Goal: Task Accomplishment & Management: Manage account settings

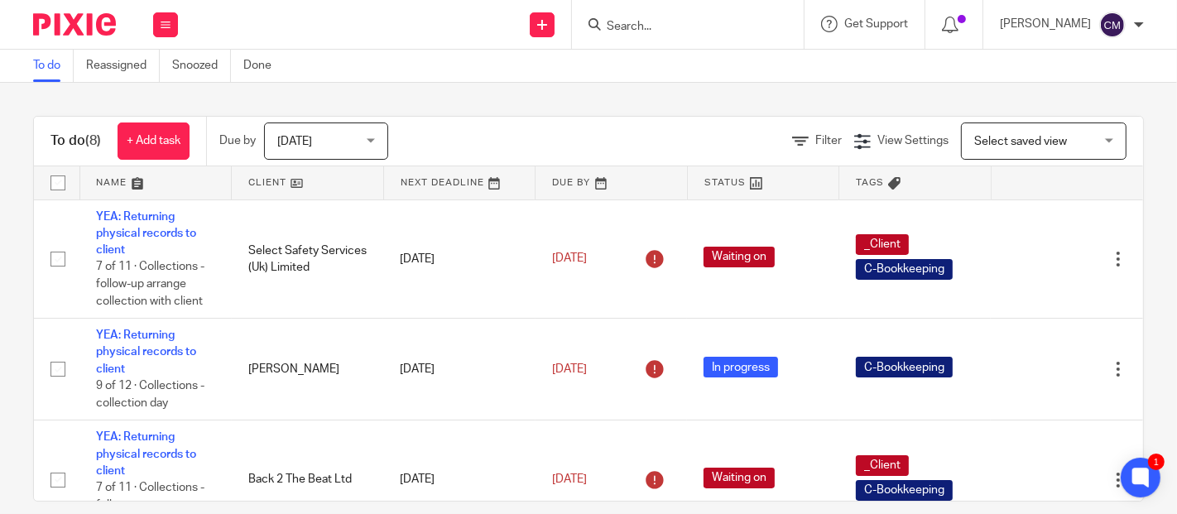
click at [357, 139] on span "Today" at bounding box center [321, 140] width 88 height 35
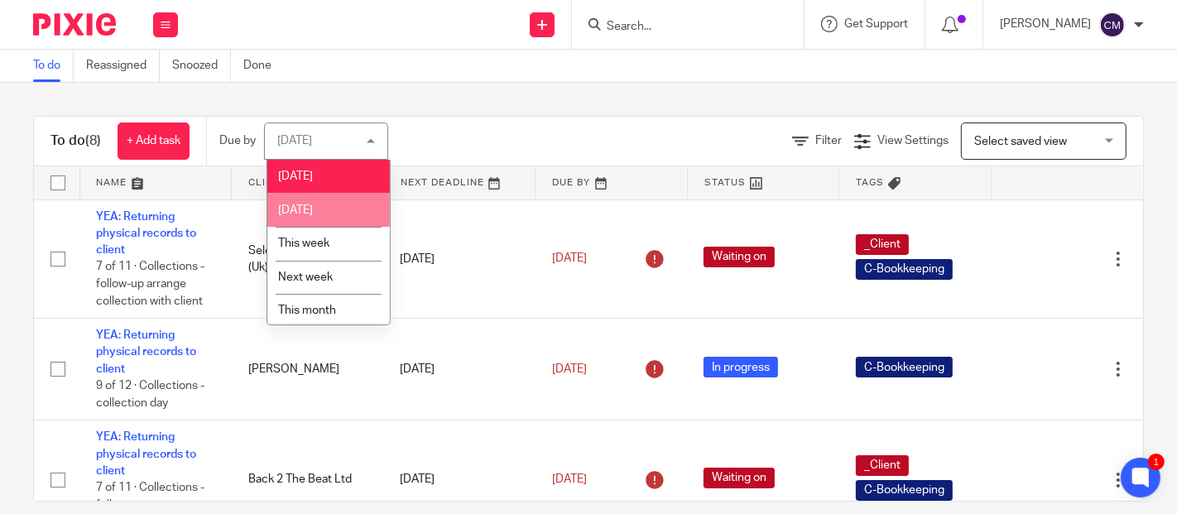
scroll to position [71, 0]
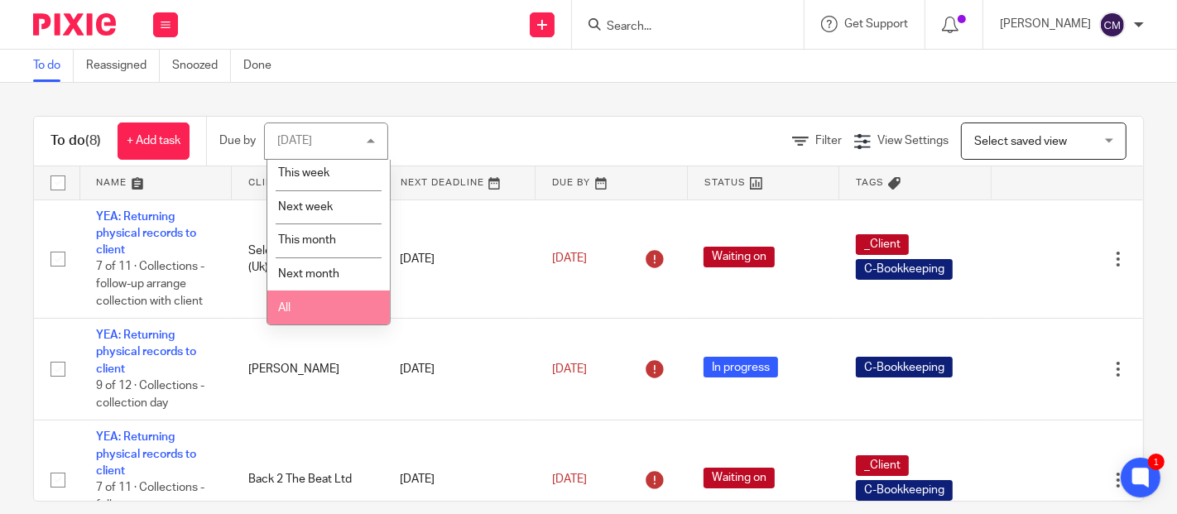
click at [303, 308] on li "All" at bounding box center [328, 307] width 122 height 34
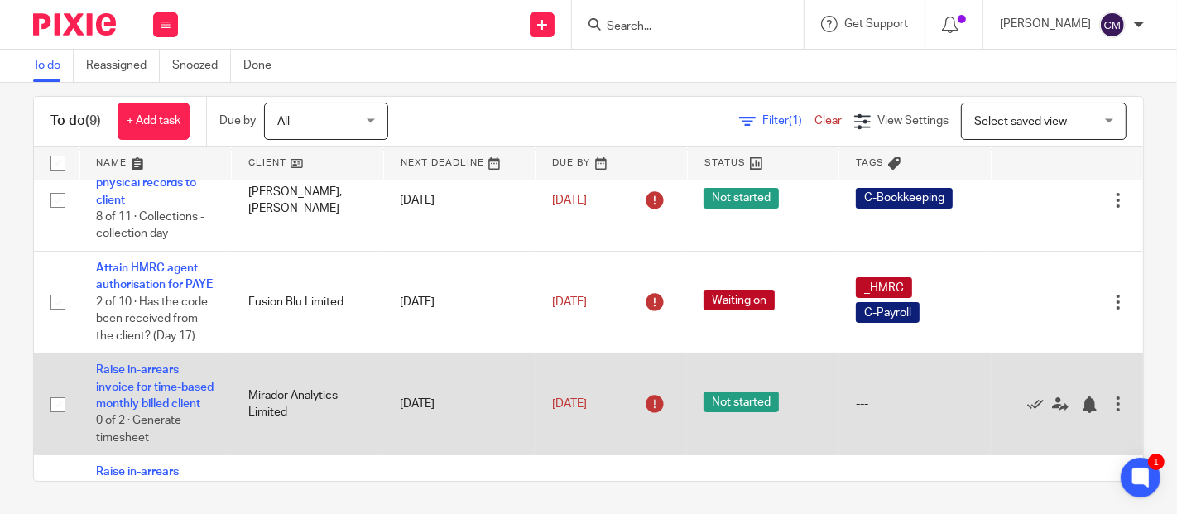
scroll to position [462, 0]
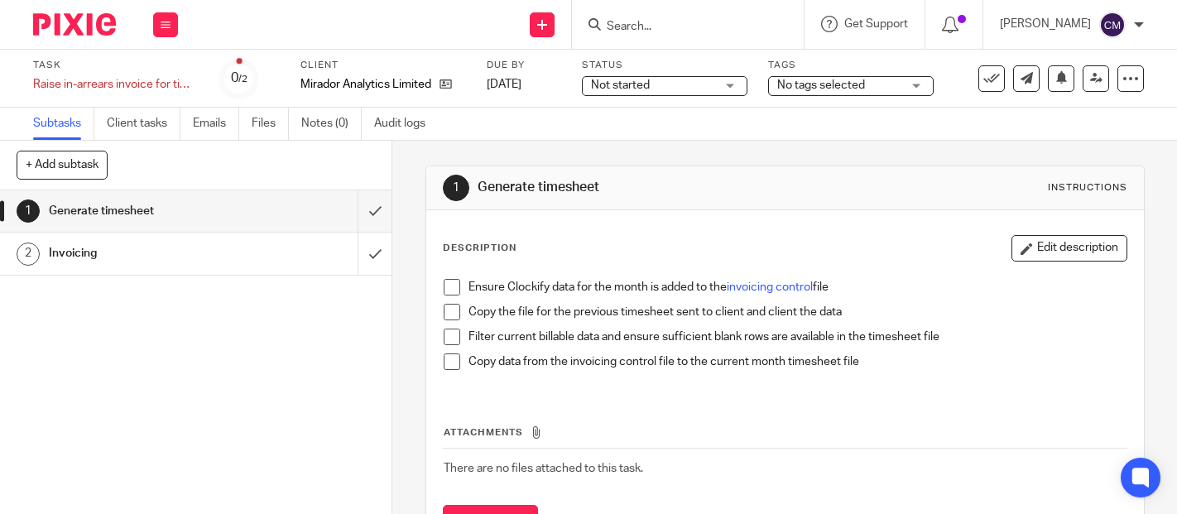
click at [661, 84] on span "Not started" at bounding box center [653, 85] width 124 height 17
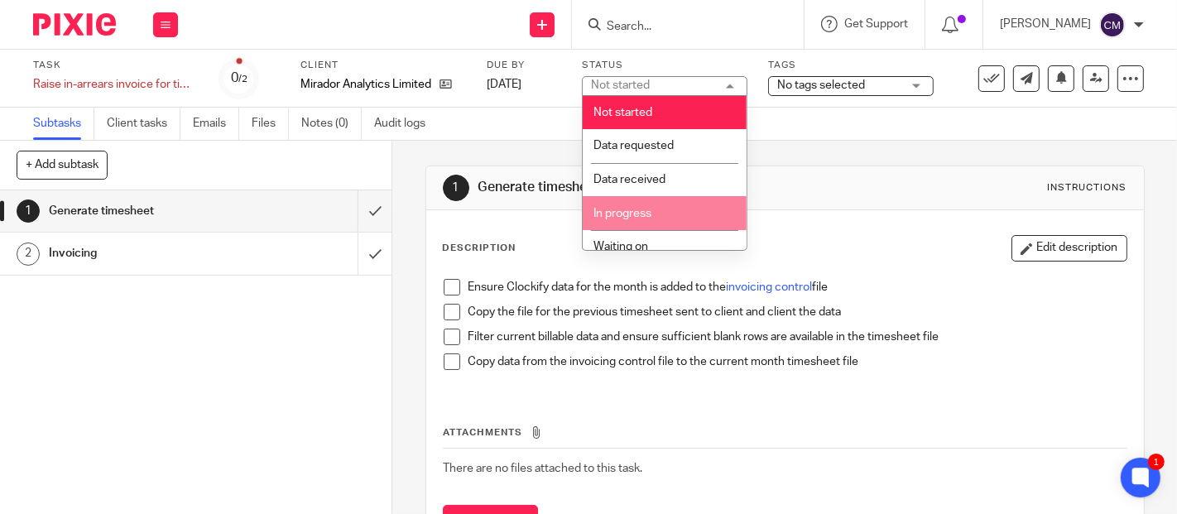
scroll to position [92, 0]
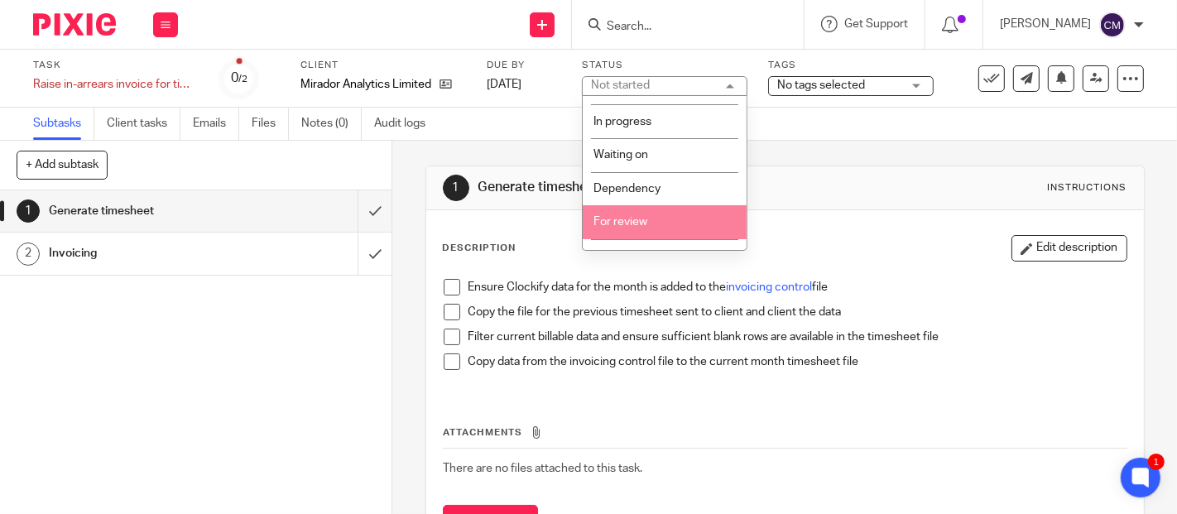
click at [662, 226] on li "For review" at bounding box center [665, 222] width 164 height 34
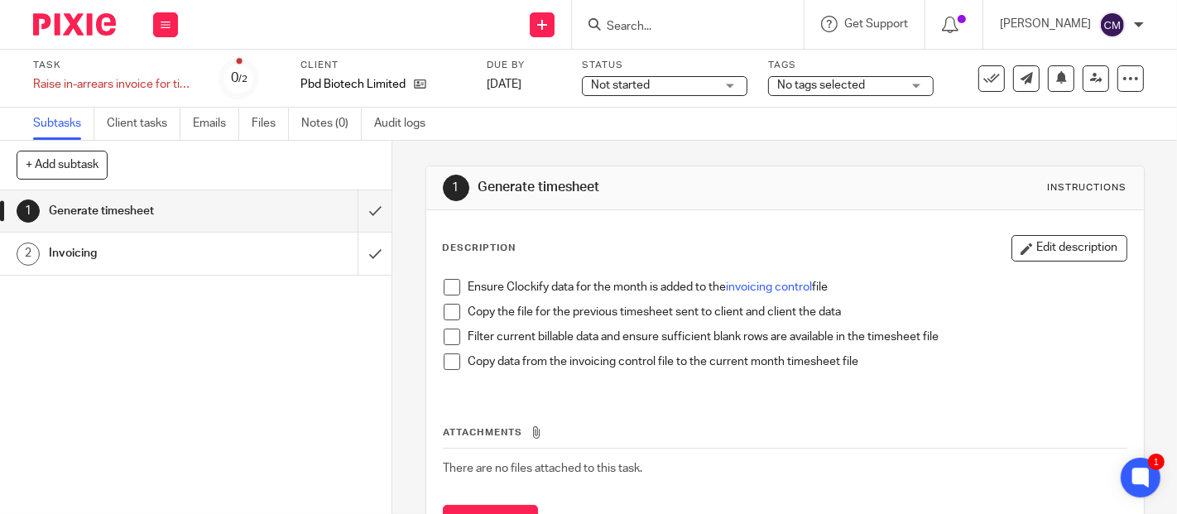
click at [661, 84] on span "Not started" at bounding box center [653, 85] width 124 height 17
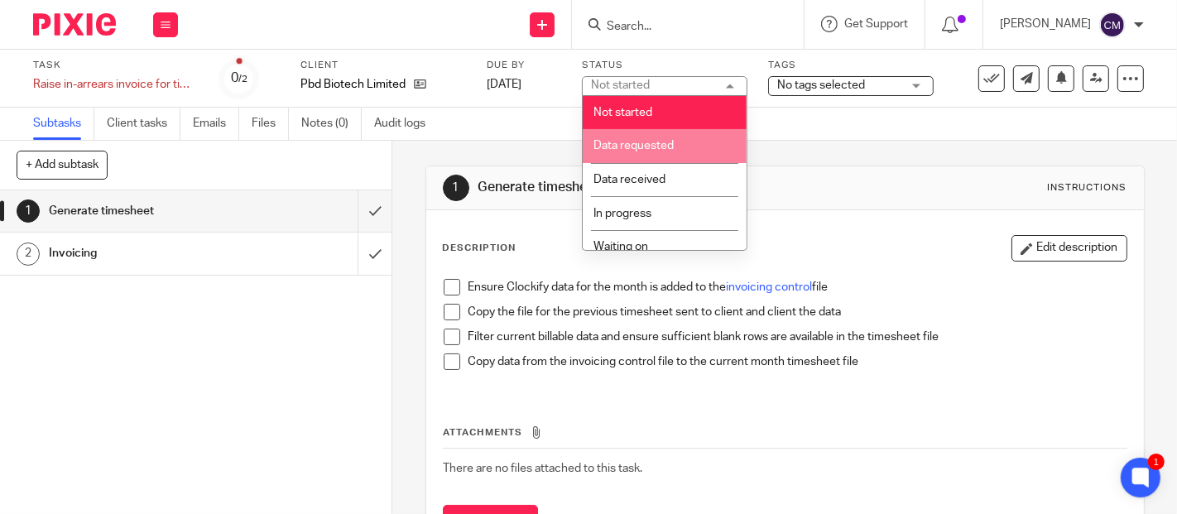
scroll to position [92, 0]
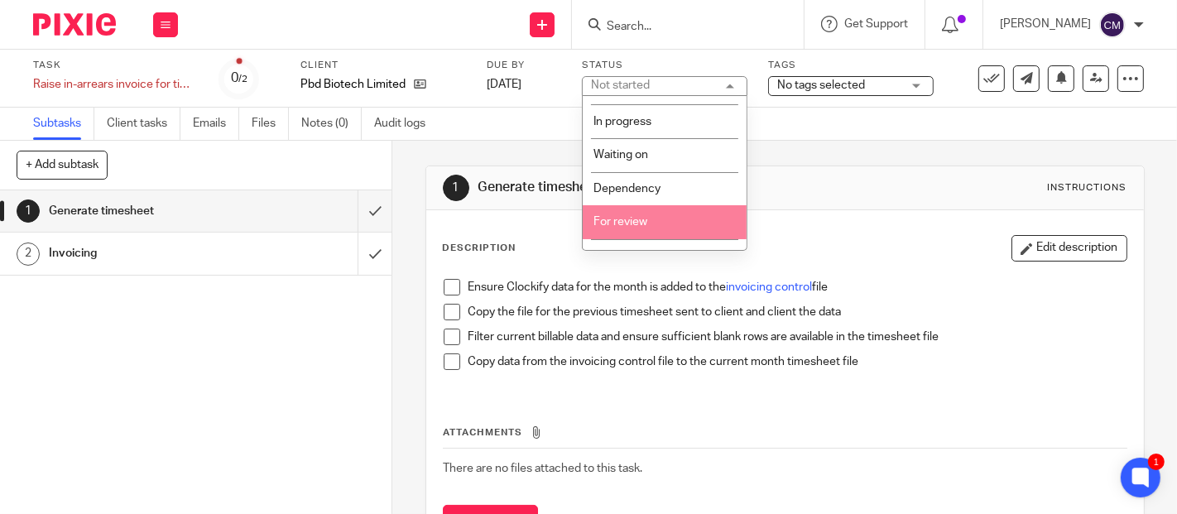
click at [649, 217] on li "For review" at bounding box center [665, 222] width 164 height 34
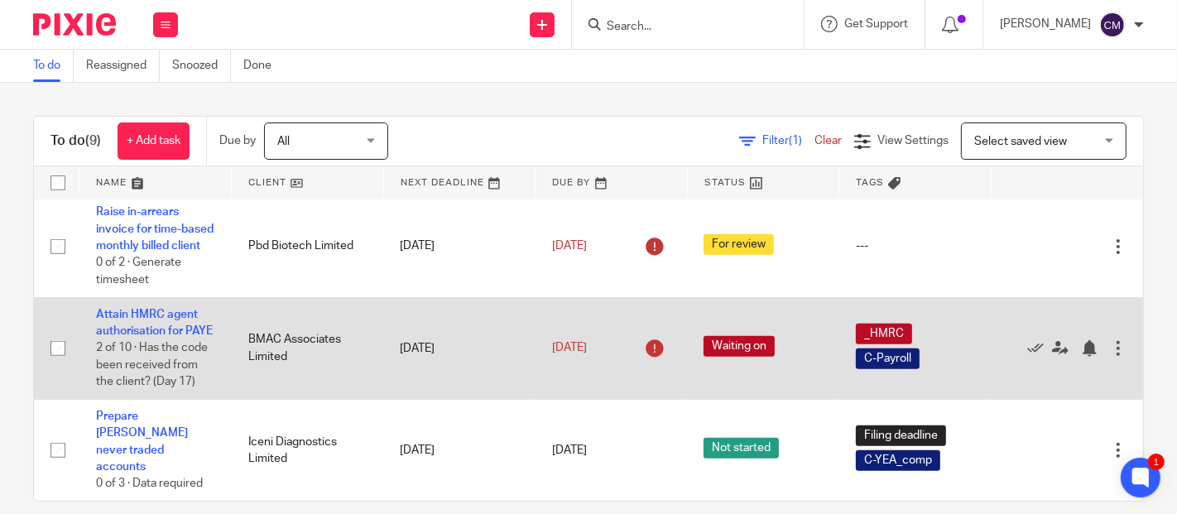
scroll to position [737, 0]
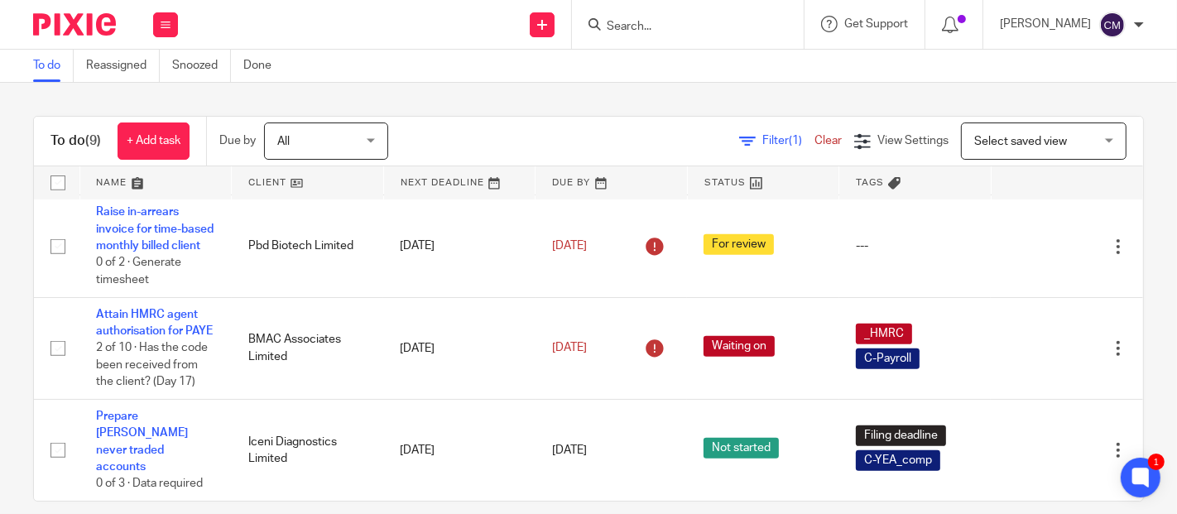
click at [698, 34] on form at bounding box center [693, 24] width 176 height 21
click at [661, 16] on form at bounding box center [693, 24] width 176 height 21
click at [662, 22] on input "Search" at bounding box center [679, 27] width 149 height 15
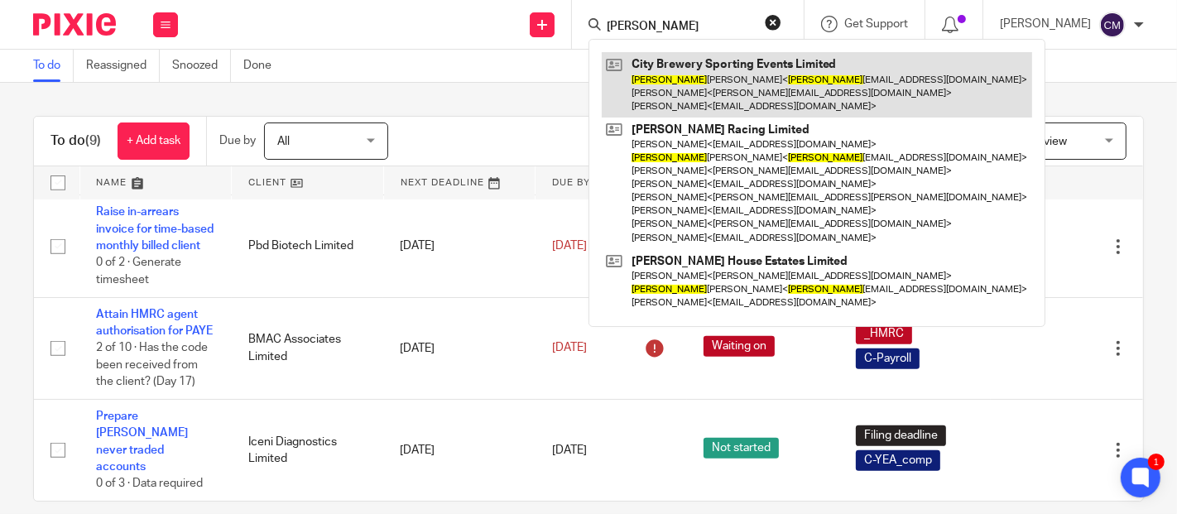
type input "ingrid"
click at [684, 109] on link at bounding box center [817, 84] width 430 height 65
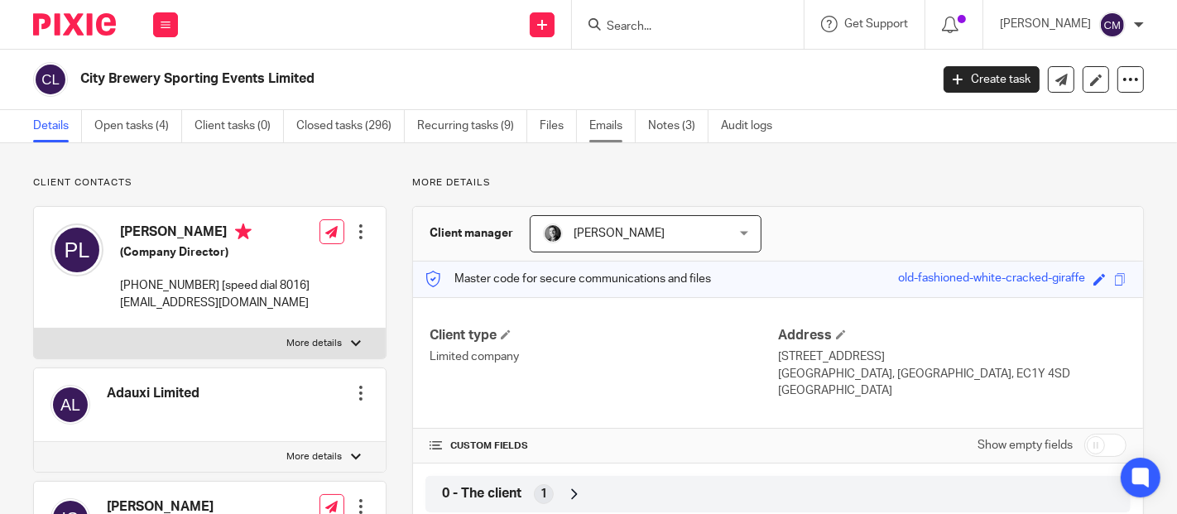
click at [617, 119] on link "Emails" at bounding box center [612, 126] width 46 height 32
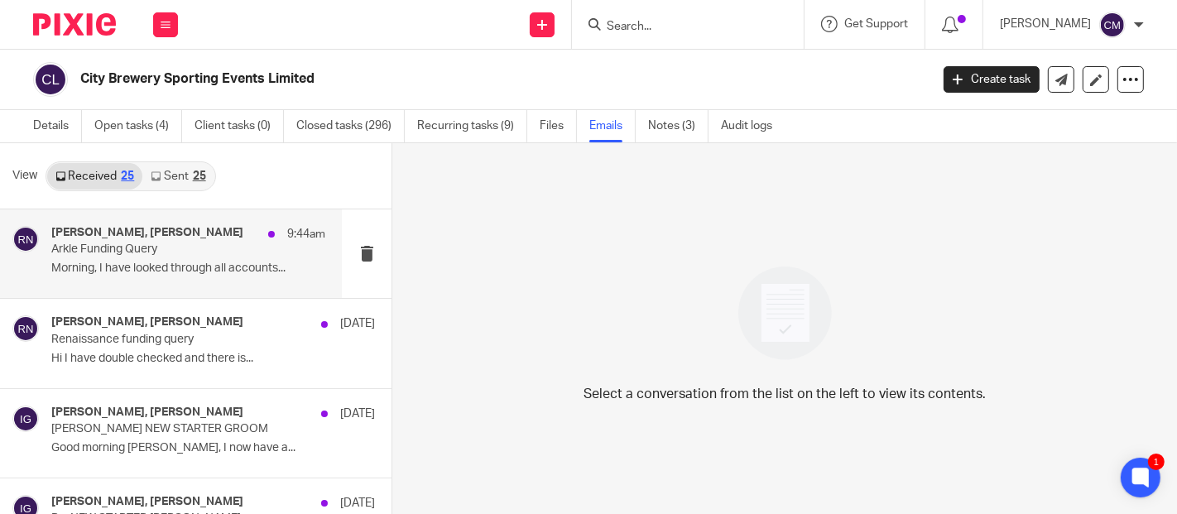
click at [163, 244] on p "Arkle Funding Query" at bounding box center [160, 249] width 219 height 14
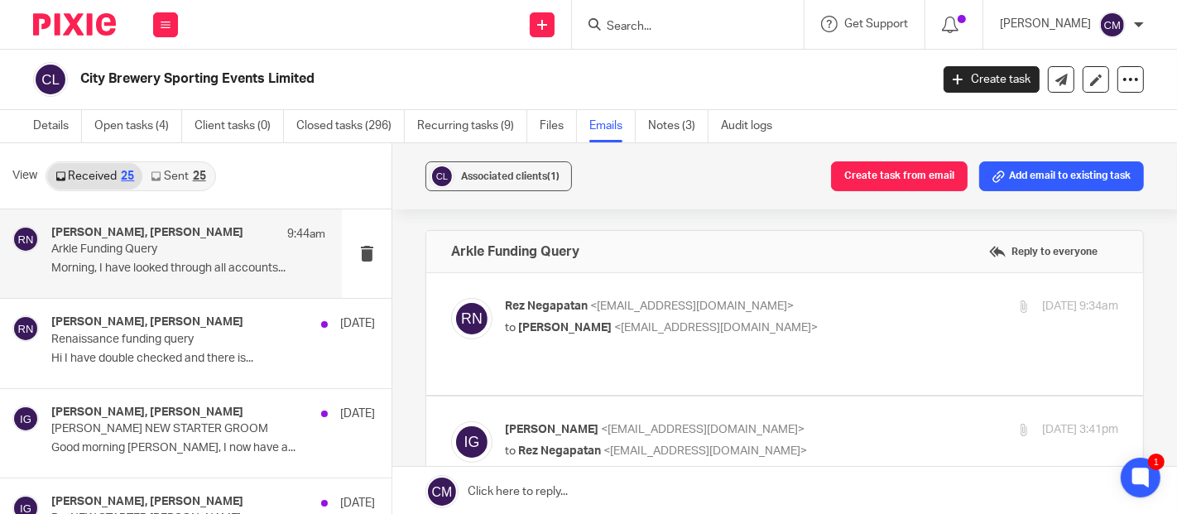
click at [803, 303] on p "Rez Negapatan <rez@adauxi.com>" at bounding box center [709, 306] width 409 height 17
checkbox input "true"
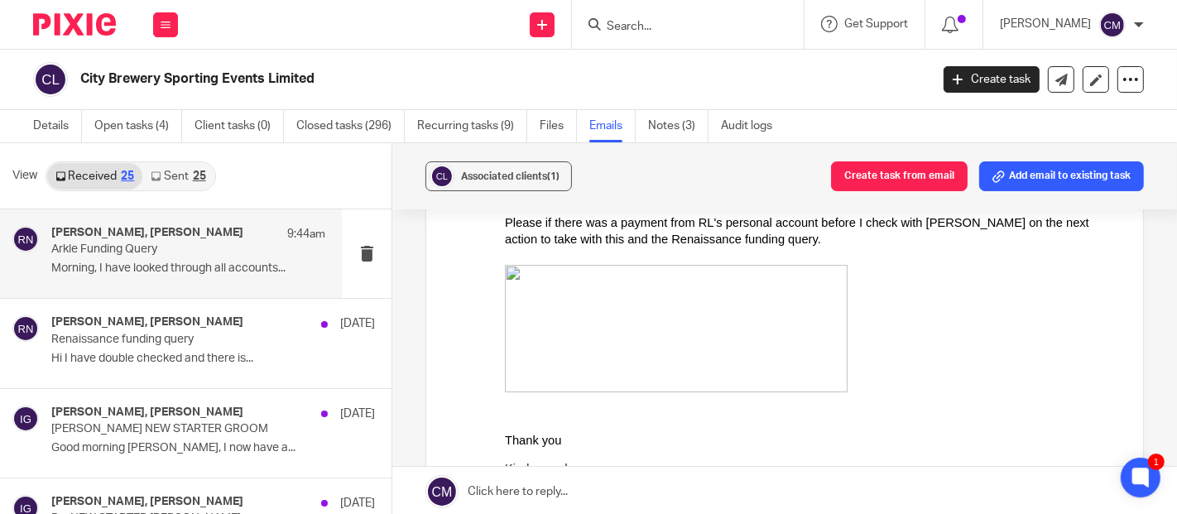
scroll to position [459, 0]
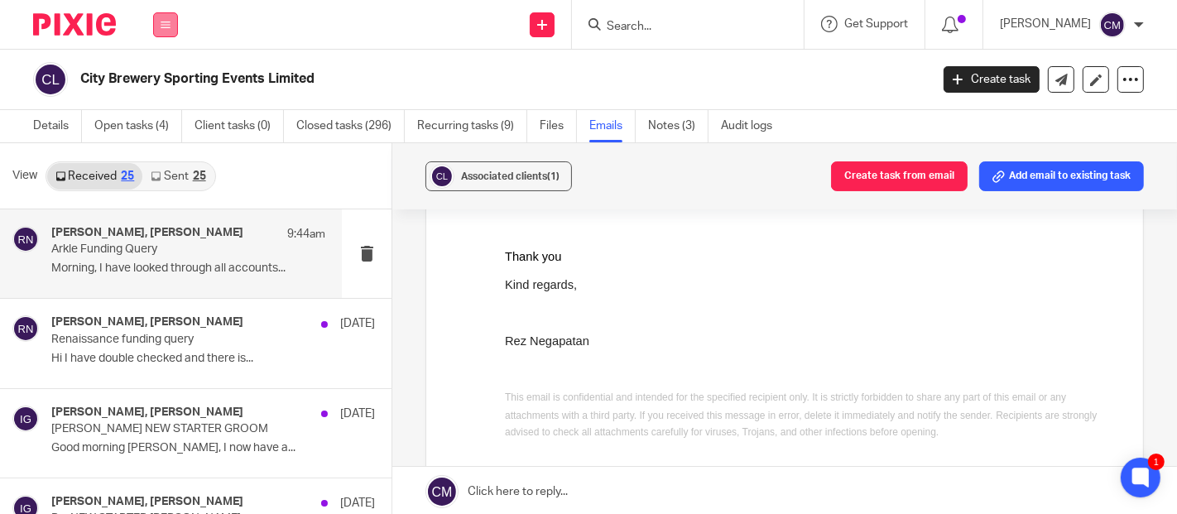
click at [171, 24] on button at bounding box center [165, 24] width 25 height 25
click at [166, 78] on link "Work" at bounding box center [156, 77] width 26 height 12
